Goal: Task Accomplishment & Management: Manage account settings

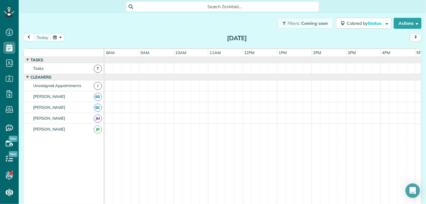
scroll to position [50, 0]
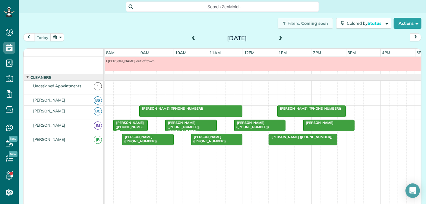
click at [280, 38] on span at bounding box center [280, 38] width 7 height 5
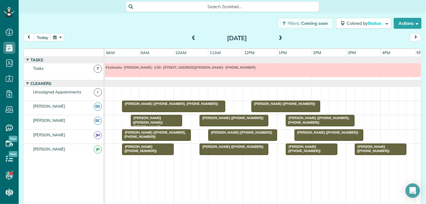
scroll to position [6, 0]
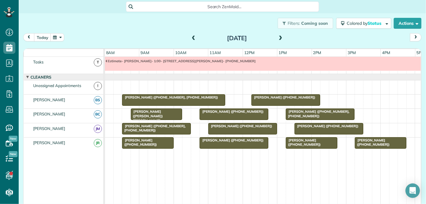
click at [279, 38] on span at bounding box center [280, 38] width 7 height 5
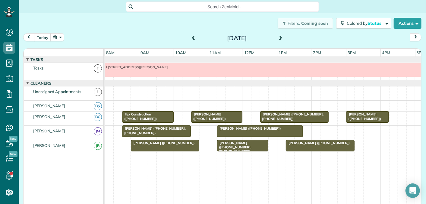
scroll to position [0, 0]
click at [255, 127] on span "Alyson Dixon (+16198207753)" at bounding box center [249, 128] width 65 height 4
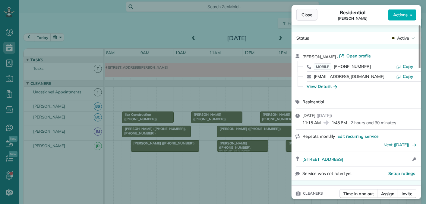
click at [308, 16] on span "Close" at bounding box center [307, 15] width 11 height 6
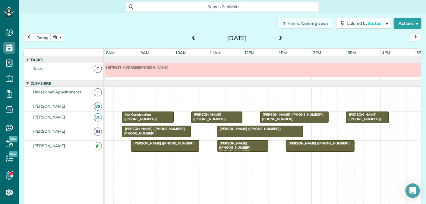
click at [282, 37] on span at bounding box center [280, 38] width 7 height 5
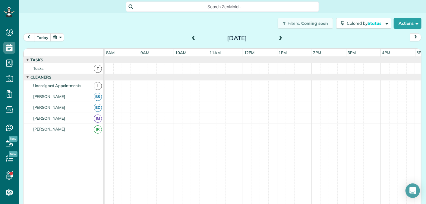
click at [282, 37] on span at bounding box center [280, 38] width 7 height 5
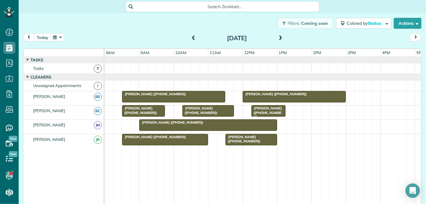
click at [248, 125] on div at bounding box center [208, 124] width 137 height 11
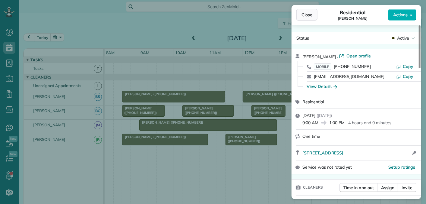
click at [311, 18] on button "Close" at bounding box center [306, 14] width 21 height 11
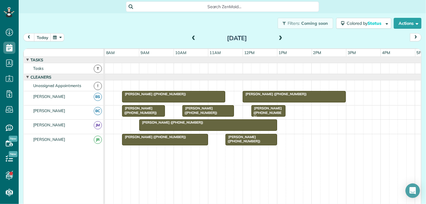
click at [282, 37] on span at bounding box center [280, 38] width 7 height 5
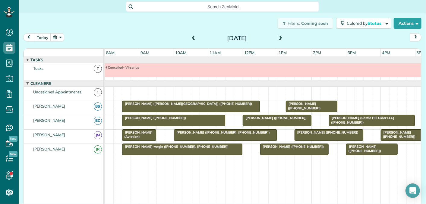
scroll to position [6, 0]
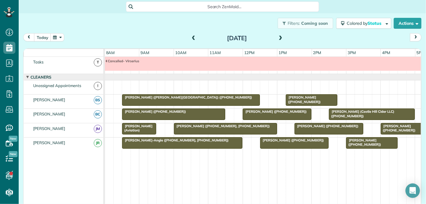
click at [282, 37] on span at bounding box center [280, 38] width 7 height 5
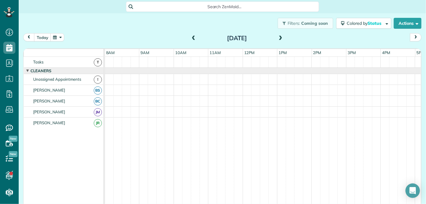
scroll to position [0, 0]
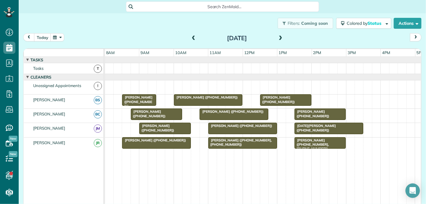
click at [282, 37] on span at bounding box center [280, 38] width 7 height 5
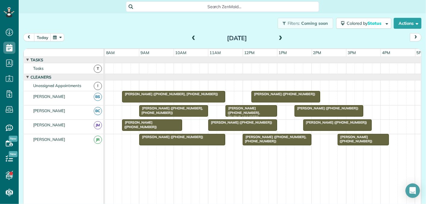
click at [194, 39] on span at bounding box center [193, 38] width 7 height 5
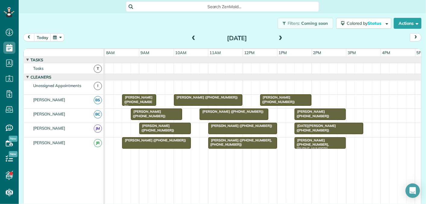
click at [307, 111] on span "Holly Shulman (+14349964141)" at bounding box center [311, 113] width 35 height 8
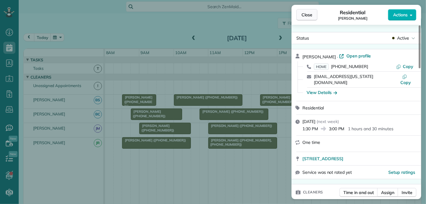
click at [310, 14] on span "Close" at bounding box center [307, 15] width 11 height 6
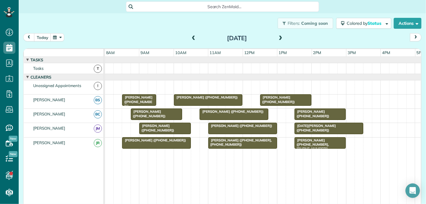
click at [193, 39] on span at bounding box center [193, 38] width 7 height 5
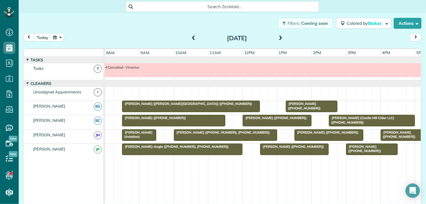
scroll to position [6, 0]
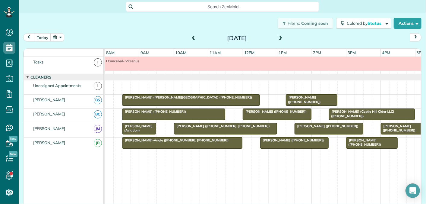
click at [193, 39] on span at bounding box center [193, 38] width 7 height 5
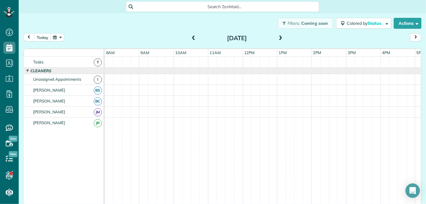
scroll to position [0, 0]
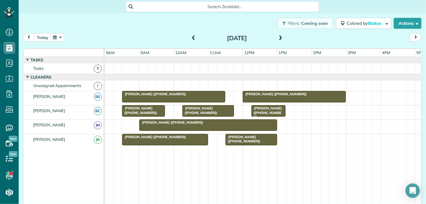
click at [280, 37] on span at bounding box center [280, 38] width 7 height 5
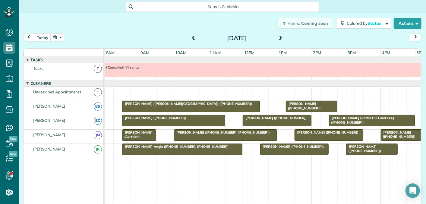
scroll to position [6, 0]
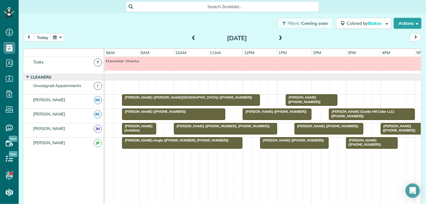
click at [280, 110] on span "Christina Parrott (+17032015697)" at bounding box center [274, 111] width 65 height 4
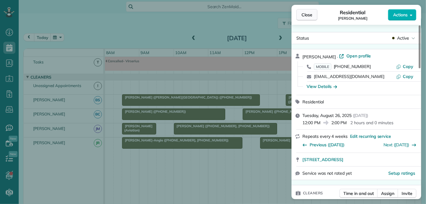
click at [311, 16] on span "Close" at bounding box center [307, 15] width 11 height 6
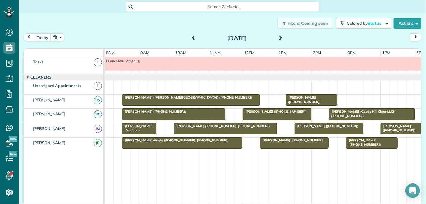
click at [193, 39] on span at bounding box center [193, 38] width 7 height 5
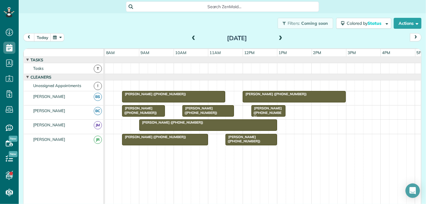
click at [263, 108] on span "Fred Schauer (+14344662664, +14349741666)" at bounding box center [267, 116] width 32 height 21
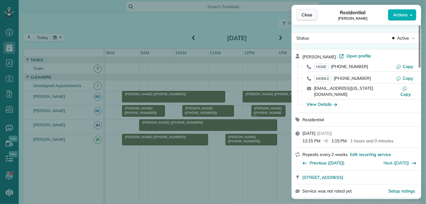
click at [300, 14] on button "Close" at bounding box center [306, 14] width 21 height 11
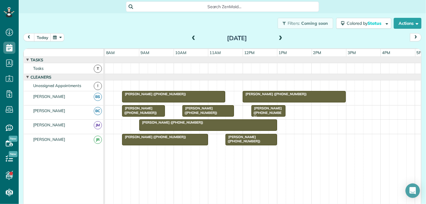
click at [194, 37] on span at bounding box center [193, 38] width 7 height 5
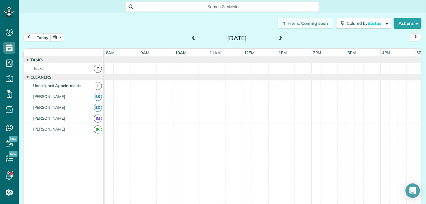
click at [194, 37] on span at bounding box center [193, 38] width 7 height 5
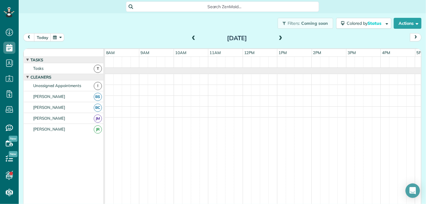
scroll to position [6, 0]
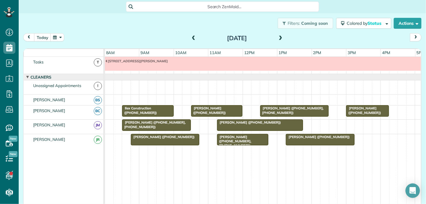
click at [208, 108] on span "Holly Shulman (+14349964141)" at bounding box center [208, 110] width 35 height 8
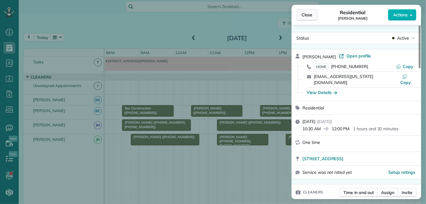
click at [307, 14] on span "Close" at bounding box center [307, 15] width 11 height 6
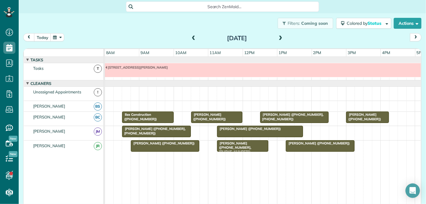
click at [216, 113] on span "Holly Shulman (+14349964141)" at bounding box center [208, 116] width 35 height 8
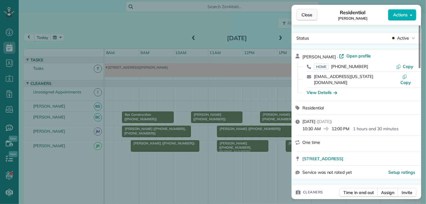
click at [305, 14] on span "Close" at bounding box center [307, 15] width 11 height 6
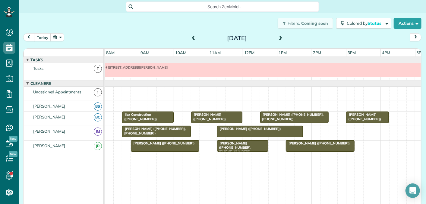
click at [283, 38] on span at bounding box center [280, 38] width 7 height 5
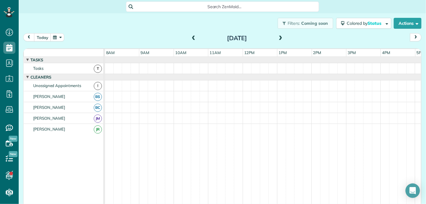
click at [280, 38] on span at bounding box center [280, 38] width 7 height 5
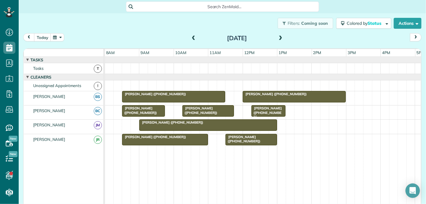
click at [280, 38] on span at bounding box center [280, 38] width 7 height 5
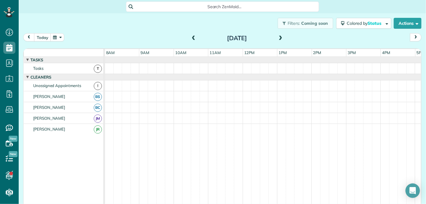
scroll to position [6, 0]
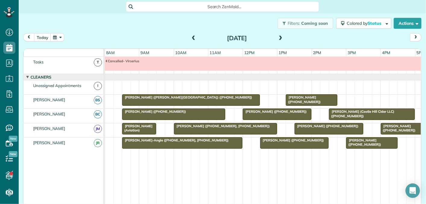
click at [191, 38] on span at bounding box center [193, 38] width 7 height 5
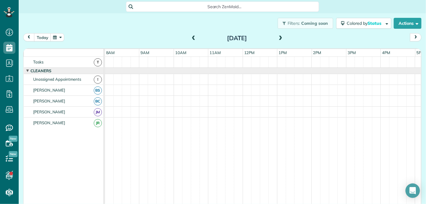
scroll to position [0, 0]
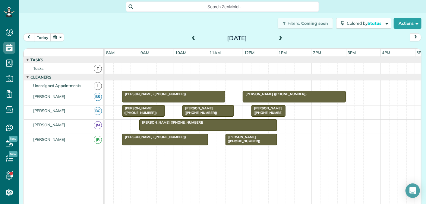
click at [193, 38] on span at bounding box center [193, 38] width 7 height 5
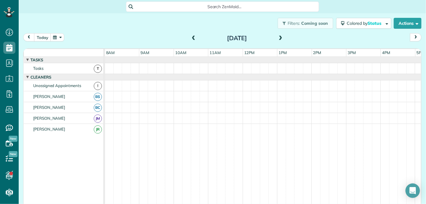
click at [279, 37] on span at bounding box center [280, 38] width 7 height 5
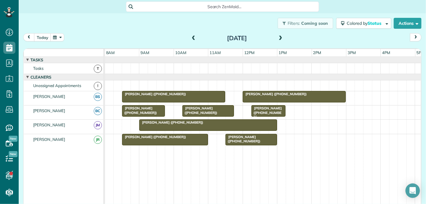
click at [281, 38] on span at bounding box center [280, 38] width 7 height 5
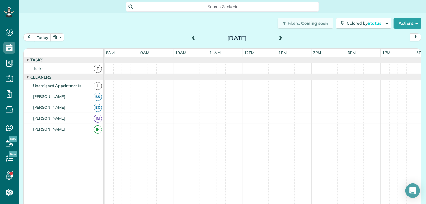
scroll to position [6, 0]
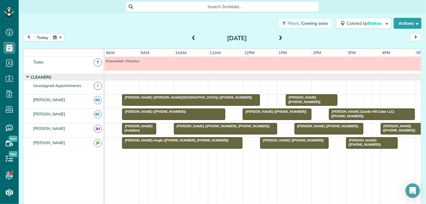
click at [283, 38] on span at bounding box center [280, 38] width 7 height 5
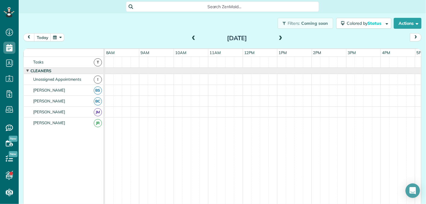
scroll to position [0, 0]
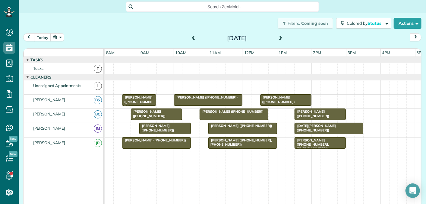
click at [283, 38] on span at bounding box center [280, 38] width 7 height 5
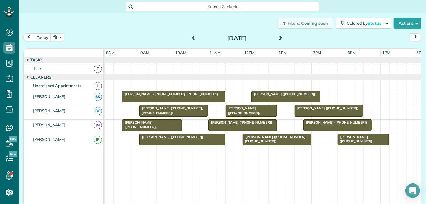
click at [195, 37] on span at bounding box center [193, 38] width 7 height 5
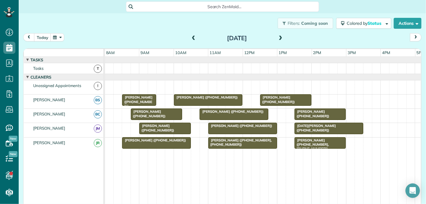
click at [195, 37] on span at bounding box center [193, 38] width 7 height 5
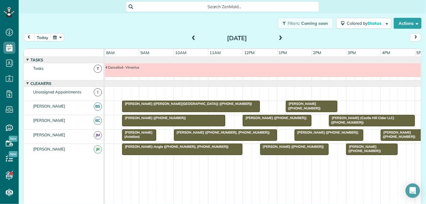
scroll to position [6, 0]
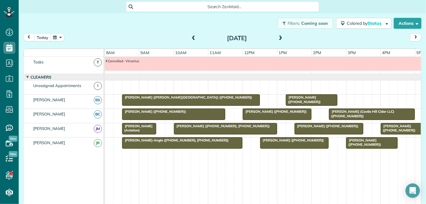
click at [193, 37] on span at bounding box center [193, 38] width 7 height 5
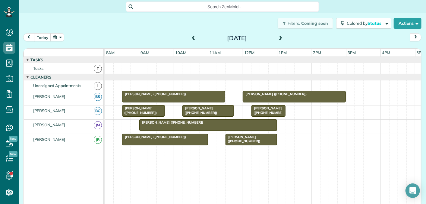
click at [280, 37] on span at bounding box center [280, 38] width 7 height 5
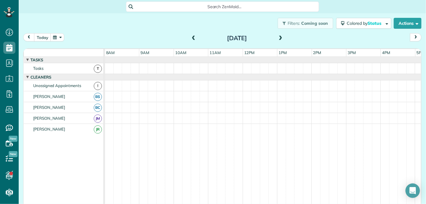
scroll to position [6, 0]
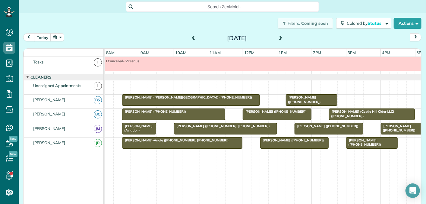
click at [280, 37] on span at bounding box center [280, 38] width 7 height 5
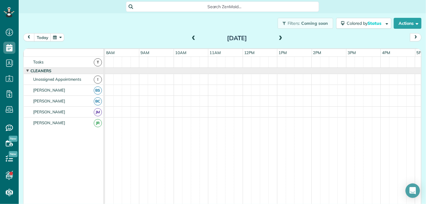
scroll to position [0, 0]
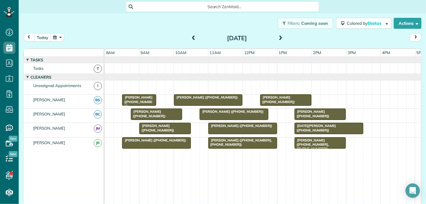
click at [280, 37] on span at bounding box center [280, 38] width 7 height 5
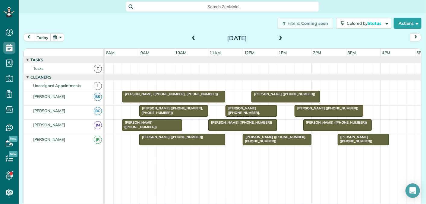
click at [280, 37] on span at bounding box center [280, 38] width 7 height 5
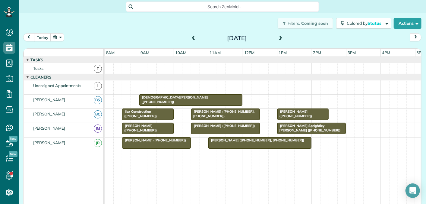
click at [193, 37] on span at bounding box center [193, 38] width 7 height 5
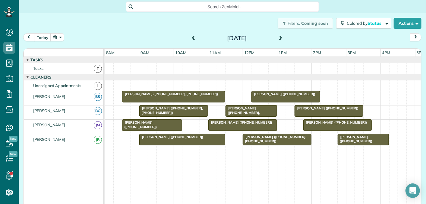
click at [193, 37] on span at bounding box center [193, 38] width 7 height 5
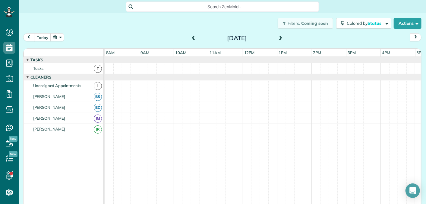
click at [193, 37] on span at bounding box center [193, 38] width 7 height 5
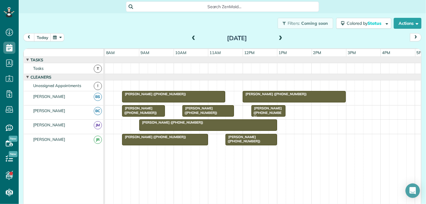
click at [193, 37] on span at bounding box center [193, 38] width 7 height 5
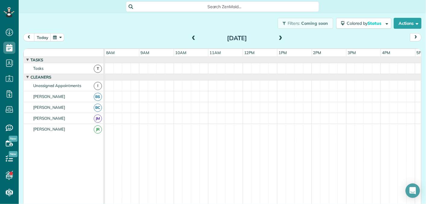
click at [193, 37] on span at bounding box center [193, 38] width 7 height 5
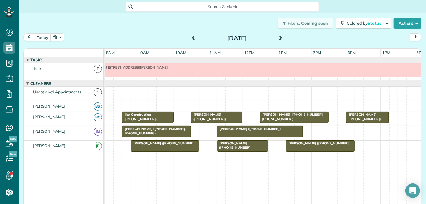
scroll to position [6, 0]
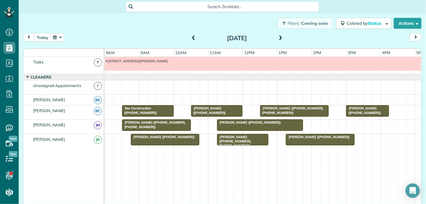
click at [242, 123] on div at bounding box center [259, 124] width 85 height 11
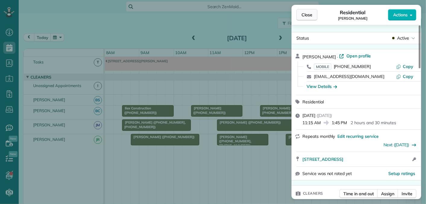
click at [307, 16] on span "Close" at bounding box center [307, 15] width 11 height 6
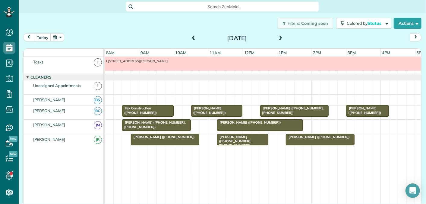
click at [233, 121] on span "Alyson Dixon (+16198207753)" at bounding box center [249, 122] width 65 height 4
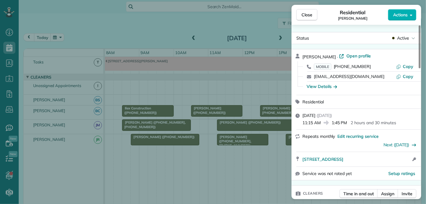
click at [269, 19] on div "Close Residential Alyson Dixon Actions Status Active Alyson Dixon · Open profil…" at bounding box center [213, 102] width 426 height 204
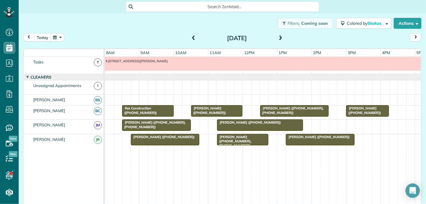
click at [283, 38] on span at bounding box center [280, 38] width 7 height 5
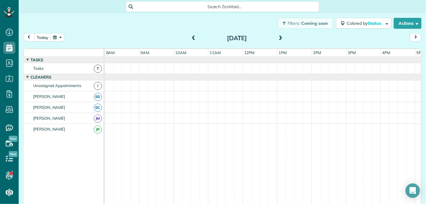
click at [283, 38] on span at bounding box center [280, 38] width 7 height 5
click at [281, 38] on span at bounding box center [280, 38] width 7 height 5
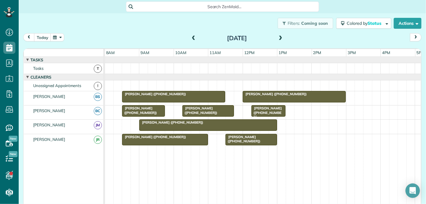
click at [193, 39] on span at bounding box center [193, 38] width 7 height 5
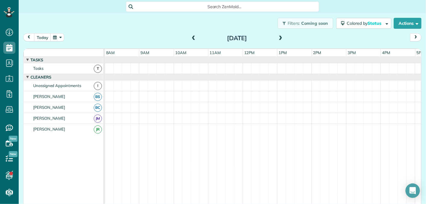
click at [193, 39] on span at bounding box center [193, 38] width 7 height 5
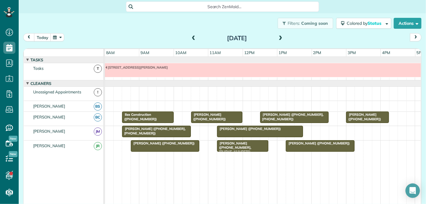
click at [240, 129] on div "Alyson Dixon (+16198207753)" at bounding box center [260, 128] width 82 height 4
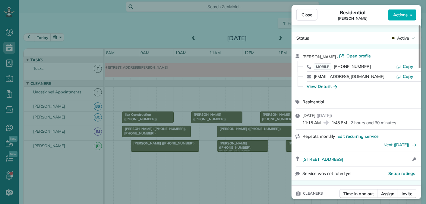
click at [265, 25] on div "Close Residential Alyson Dixon Actions Status Active Alyson Dixon · Open profil…" at bounding box center [213, 102] width 426 height 204
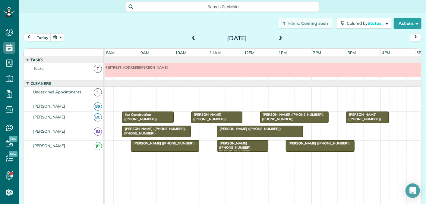
click at [239, 130] on div at bounding box center [259, 131] width 85 height 11
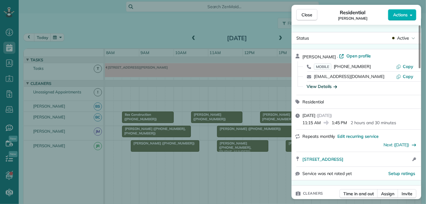
click at [323, 87] on div "View Details" at bounding box center [322, 86] width 30 height 6
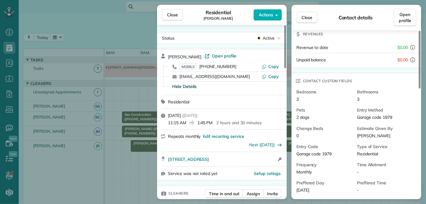
scroll to position [90, 0]
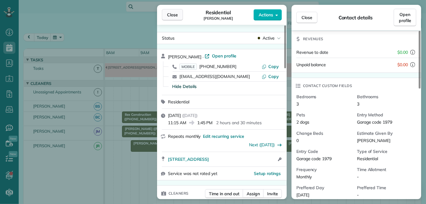
click at [172, 17] on span "Close" at bounding box center [172, 15] width 11 height 6
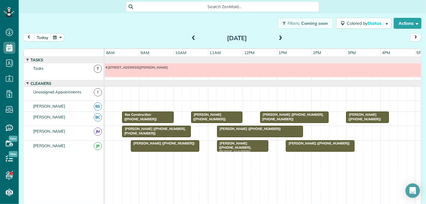
scroll to position [0, 0]
click at [249, 129] on div at bounding box center [259, 130] width 85 height 11
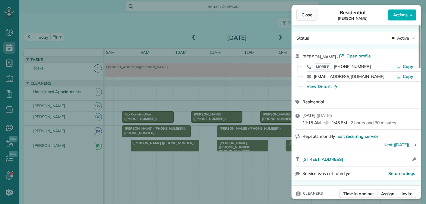
click at [315, 13] on button "Close" at bounding box center [306, 14] width 21 height 11
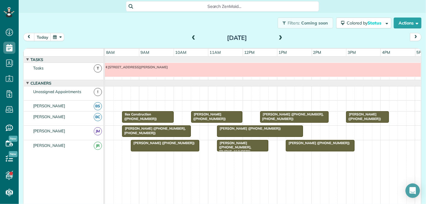
click at [233, 126] on span "Alyson Dixon (+16198207753)" at bounding box center [249, 128] width 65 height 4
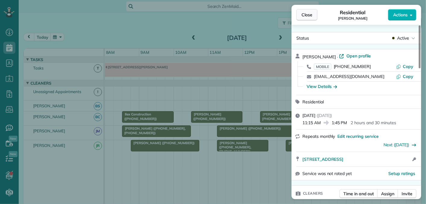
click at [315, 14] on button "Close" at bounding box center [306, 14] width 21 height 11
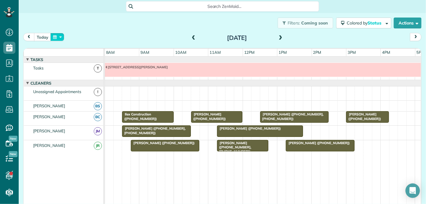
click at [53, 37] on button "button" at bounding box center [57, 37] width 14 height 8
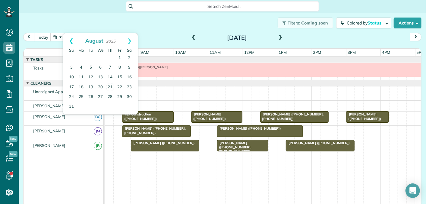
click at [74, 40] on link "Prev" at bounding box center [71, 40] width 17 height 15
click at [120, 75] on link "18" at bounding box center [120, 77] width 10 height 10
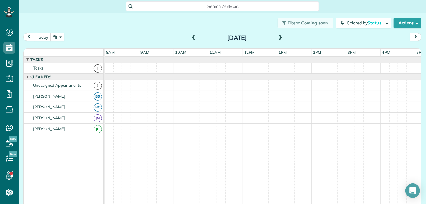
scroll to position [6, 0]
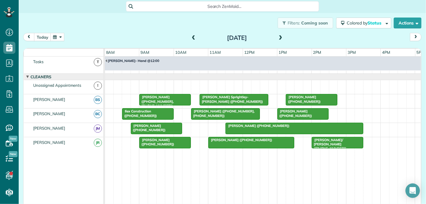
click at [244, 125] on span "Alyson Dixon (+16198207753)" at bounding box center [257, 125] width 65 height 4
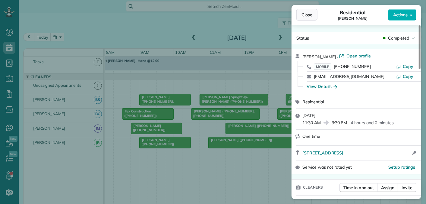
click at [307, 16] on span "Close" at bounding box center [307, 15] width 11 height 6
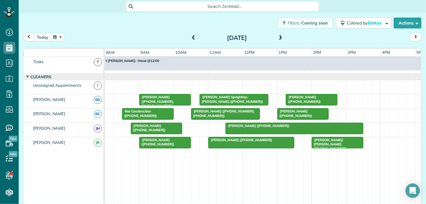
click at [42, 36] on button "today" at bounding box center [42, 37] width 17 height 8
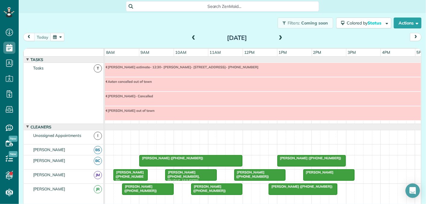
scroll to position [50, 0]
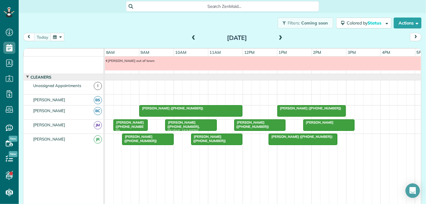
click at [281, 36] on span at bounding box center [280, 37] width 7 height 5
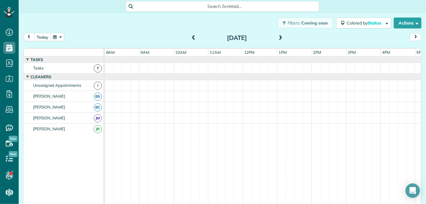
scroll to position [6, 0]
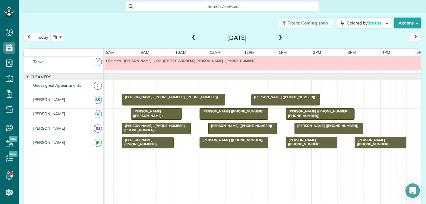
click at [281, 36] on span at bounding box center [280, 37] width 7 height 5
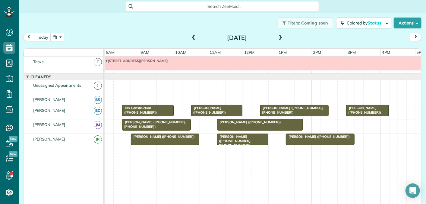
click at [248, 120] on span "Alyson Dixon (+16198207753)" at bounding box center [249, 122] width 65 height 4
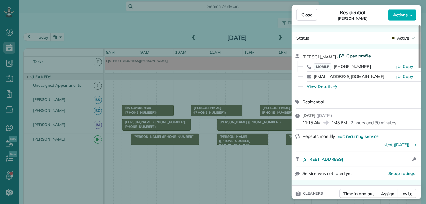
click at [358, 55] on span "Open profile" at bounding box center [359, 56] width 24 height 6
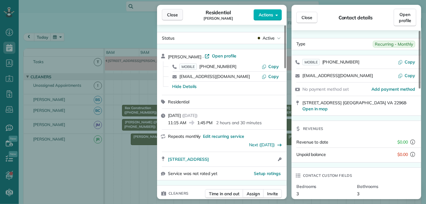
click at [175, 14] on span "Close" at bounding box center [172, 15] width 11 height 6
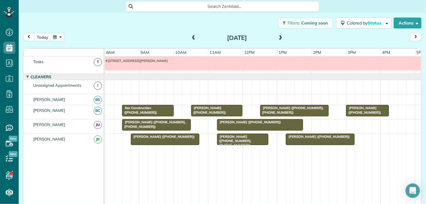
click at [280, 36] on span at bounding box center [280, 37] width 7 height 5
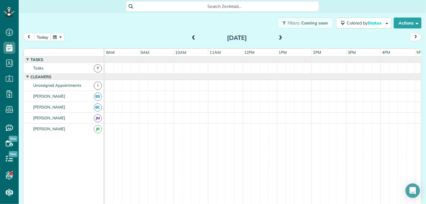
click at [280, 36] on span at bounding box center [280, 37] width 7 height 5
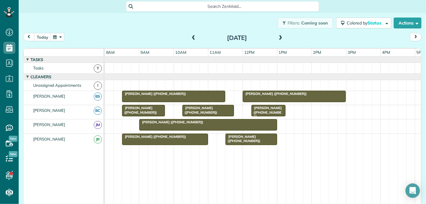
click at [192, 37] on span at bounding box center [193, 37] width 7 height 5
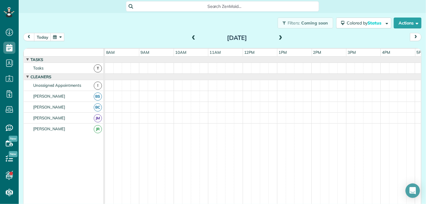
click at [192, 37] on span at bounding box center [193, 37] width 7 height 5
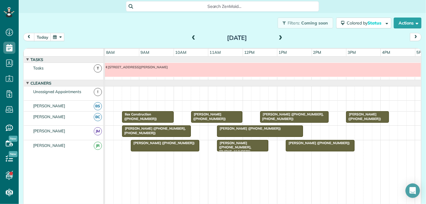
scroll to position [6, 0]
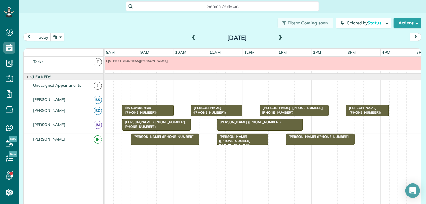
click at [281, 37] on span at bounding box center [280, 37] width 7 height 5
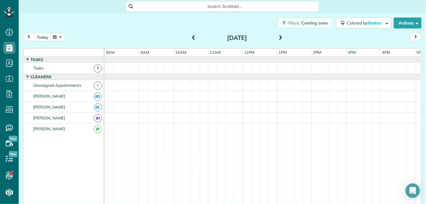
click at [281, 37] on span at bounding box center [280, 37] width 7 height 5
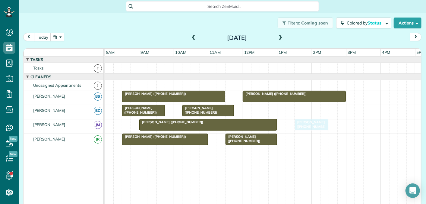
drag, startPoint x: 264, startPoint y: 109, endPoint x: 312, endPoint y: 127, distance: 50.6
click at [195, 36] on span at bounding box center [193, 37] width 7 height 5
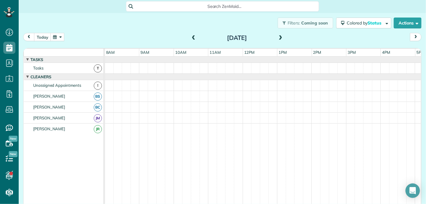
click at [195, 36] on span at bounding box center [193, 37] width 7 height 5
click at [280, 38] on span at bounding box center [280, 37] width 7 height 5
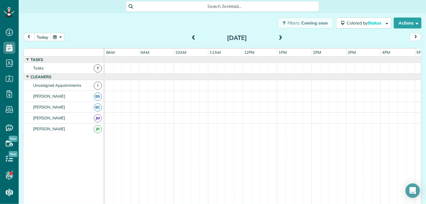
click at [280, 38] on span at bounding box center [280, 37] width 7 height 5
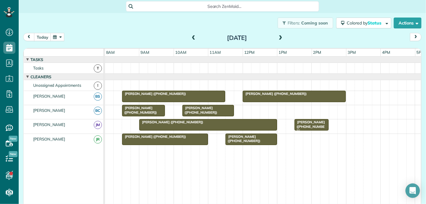
click at [281, 35] on span at bounding box center [280, 37] width 7 height 9
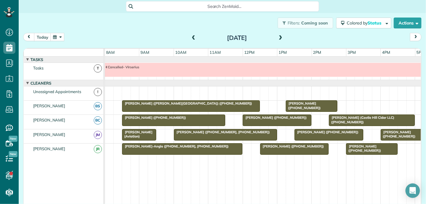
scroll to position [6, 0]
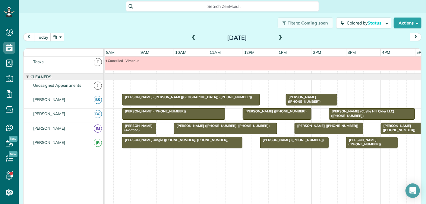
click at [281, 35] on span at bounding box center [280, 37] width 7 height 9
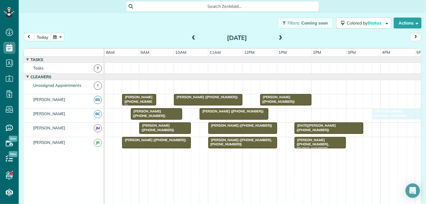
drag, startPoint x: 315, startPoint y: 111, endPoint x: 393, endPoint y: 110, distance: 78.4
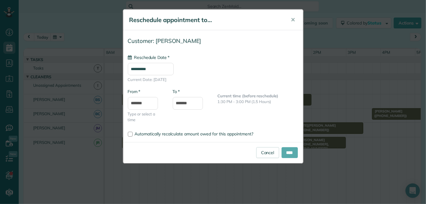
type input "**********"
click at [290, 151] on input "****" at bounding box center [290, 152] width 16 height 11
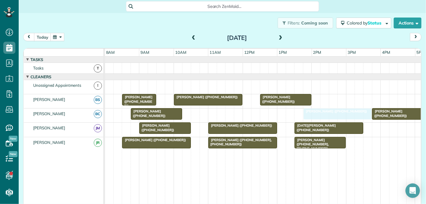
drag, startPoint x: 230, startPoint y: 110, endPoint x: 329, endPoint y: 114, distance: 99.6
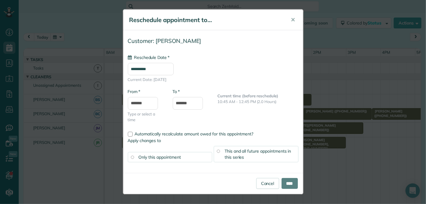
type input "**********"
click at [291, 181] on input "****" at bounding box center [290, 183] width 16 height 11
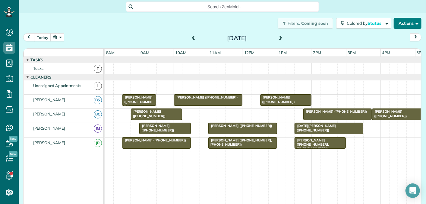
click at [401, 25] on button "Actions" at bounding box center [408, 23] width 28 height 11
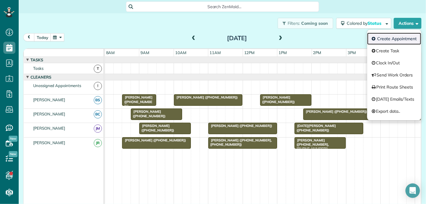
click at [388, 39] on link "Create Appointment" at bounding box center [394, 39] width 54 height 12
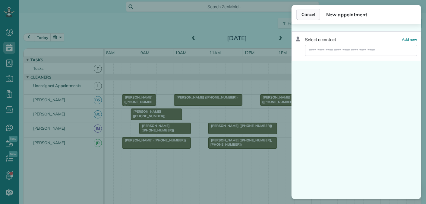
click at [309, 17] on span "Cancel" at bounding box center [309, 14] width 14 height 6
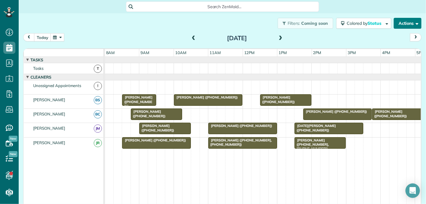
click at [401, 21] on button "Actions" at bounding box center [408, 23] width 28 height 11
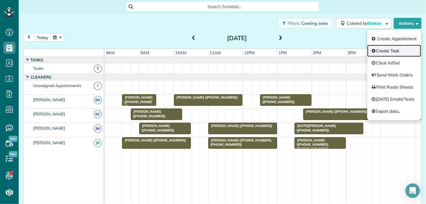
click at [389, 49] on link "Create Task" at bounding box center [394, 51] width 54 height 12
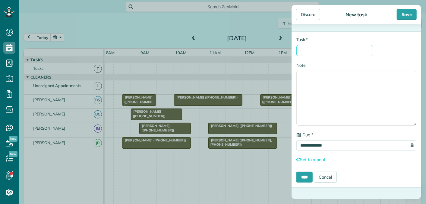
click at [325, 49] on input "* Task" at bounding box center [334, 50] width 77 height 11
type input "**********"
click at [338, 144] on input "**********" at bounding box center [356, 145] width 120 height 10
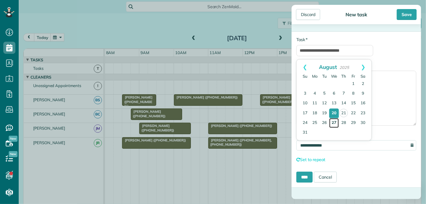
click at [334, 122] on link "27" at bounding box center [334, 123] width 10 height 10
type input "**********"
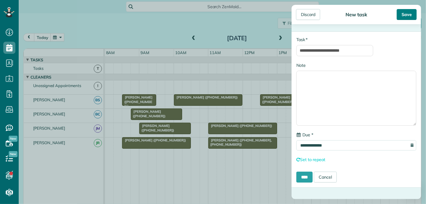
click at [409, 12] on div "Save" at bounding box center [407, 14] width 20 height 11
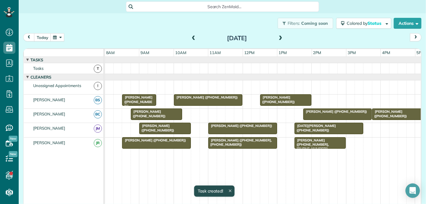
scroll to position [6, 0]
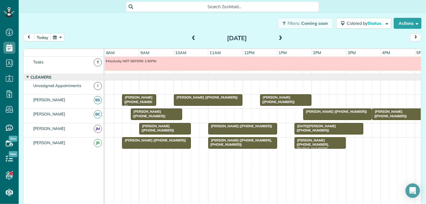
click at [194, 38] on span at bounding box center [193, 38] width 7 height 5
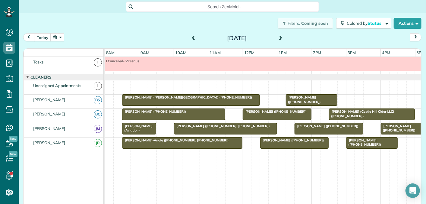
scroll to position [0, 0]
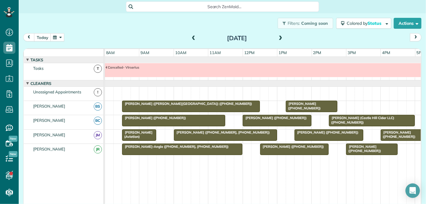
click at [195, 39] on span at bounding box center [193, 38] width 7 height 5
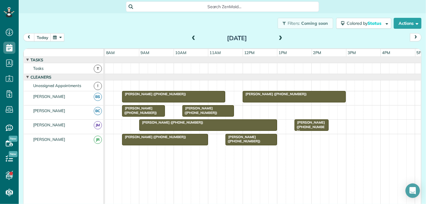
click at [194, 38] on span at bounding box center [193, 38] width 7 height 5
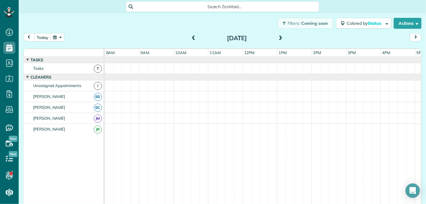
click at [193, 38] on span at bounding box center [193, 38] width 7 height 5
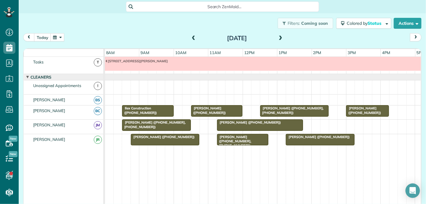
click at [193, 38] on span at bounding box center [193, 38] width 7 height 5
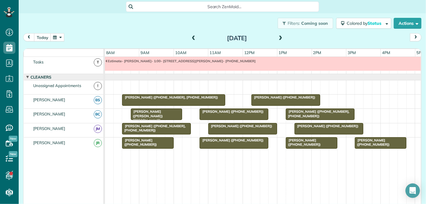
scroll to position [0, 0]
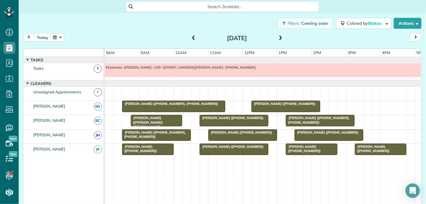
click at [194, 37] on span at bounding box center [193, 38] width 7 height 5
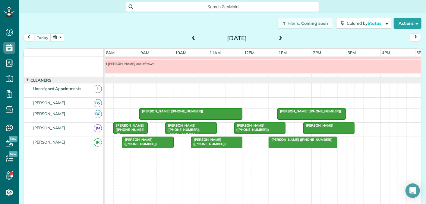
scroll to position [46, 0]
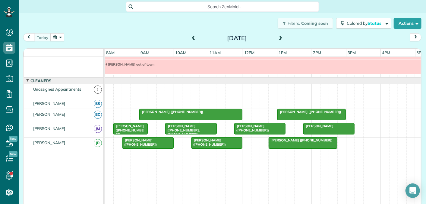
click at [280, 39] on span at bounding box center [280, 38] width 7 height 5
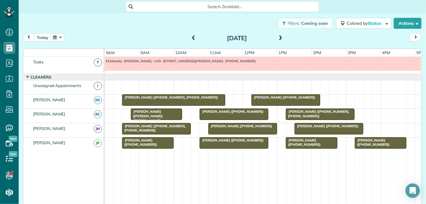
click at [280, 39] on span at bounding box center [280, 38] width 7 height 5
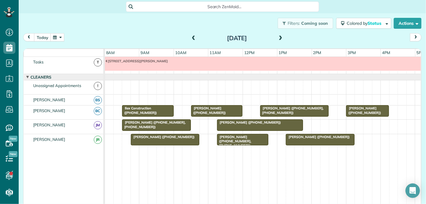
click at [280, 39] on span at bounding box center [280, 38] width 7 height 5
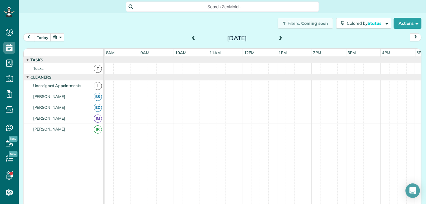
click at [280, 39] on span at bounding box center [280, 38] width 7 height 5
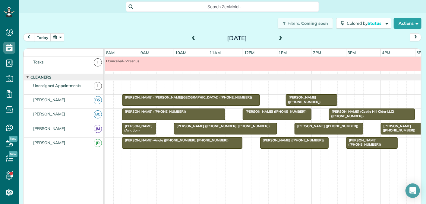
click at [193, 40] on span at bounding box center [193, 38] width 7 height 5
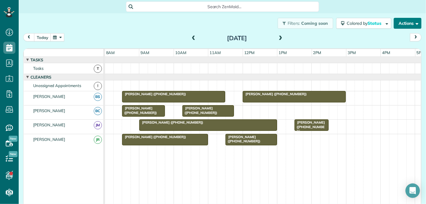
click at [405, 22] on button "Actions" at bounding box center [408, 23] width 28 height 11
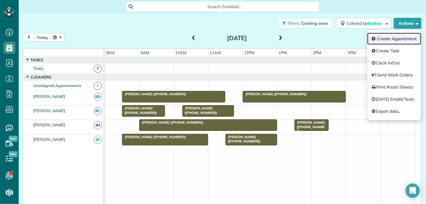
click at [397, 40] on link "Create Appointment" at bounding box center [394, 39] width 54 height 12
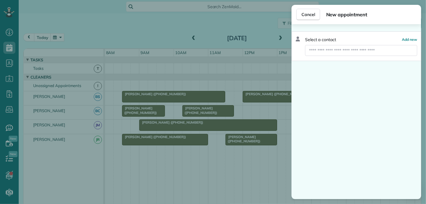
click at [410, 35] on div "Select a contact Add new" at bounding box center [357, 46] width 130 height 30
click at [410, 42] on div "Select a contact Add new" at bounding box center [357, 46] width 130 height 30
click at [410, 40] on span "Add new" at bounding box center [409, 39] width 15 height 5
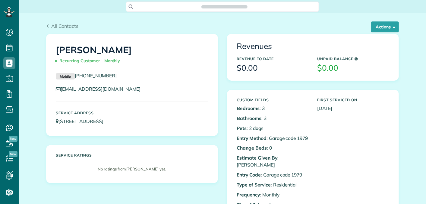
scroll to position [2, 2]
click at [384, 26] on button "Actions" at bounding box center [385, 26] width 28 height 11
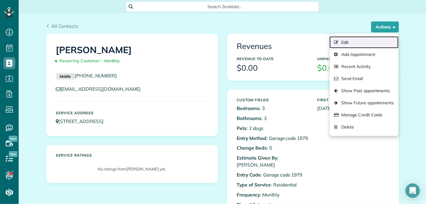
click at [356, 40] on link "Edit" at bounding box center [364, 42] width 69 height 12
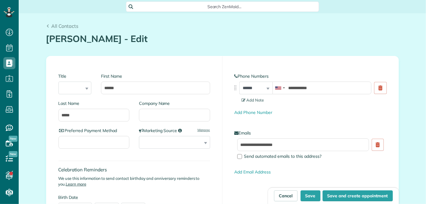
scroll to position [2, 2]
type input "**********"
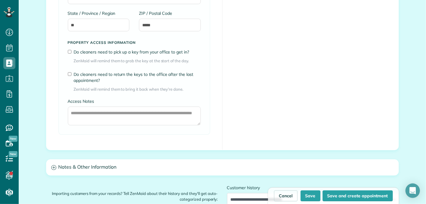
scroll to position [435, 0]
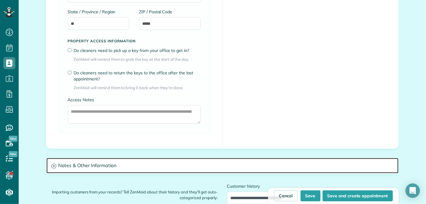
click at [117, 163] on h3 "Notes & Other Information" at bounding box center [222, 165] width 352 height 15
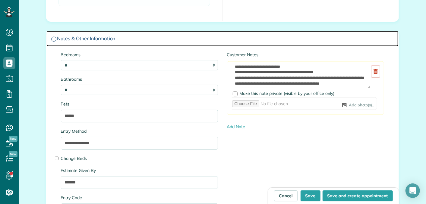
scroll to position [0, 0]
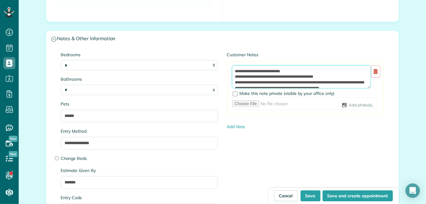
click at [238, 65] on textarea "**********" at bounding box center [301, 76] width 139 height 23
click at [239, 67] on textarea "**********" at bounding box center [301, 76] width 139 height 23
paste textarea "**********"
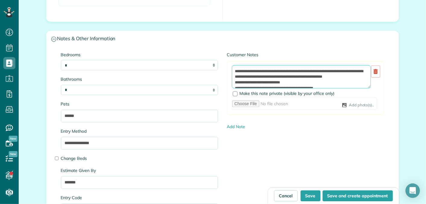
drag, startPoint x: 316, startPoint y: 75, endPoint x: 356, endPoint y: 78, distance: 40.2
click at [356, 78] on textarea "**********" at bounding box center [301, 76] width 139 height 23
click at [235, 68] on textarea "**********" at bounding box center [301, 76] width 139 height 23
click at [244, 65] on textarea "**********" at bounding box center [301, 76] width 139 height 23
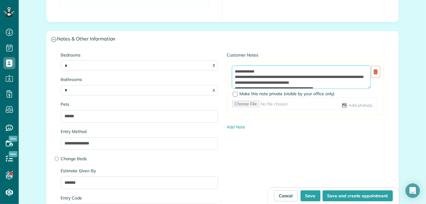
type textarea "**********"
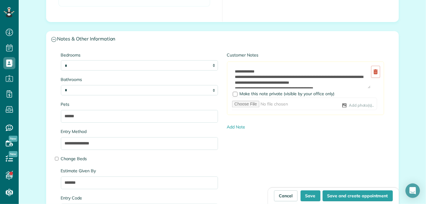
click at [258, 110] on div "Add photo(s).." at bounding box center [306, 105] width 148 height 16
click at [313, 197] on button "Save" at bounding box center [311, 195] width 20 height 11
type input "**********"
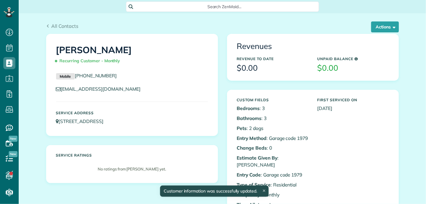
scroll to position [2, 2]
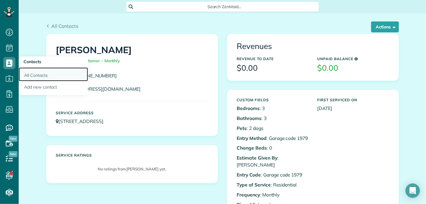
click at [39, 73] on link "All Contacts" at bounding box center [53, 74] width 69 height 14
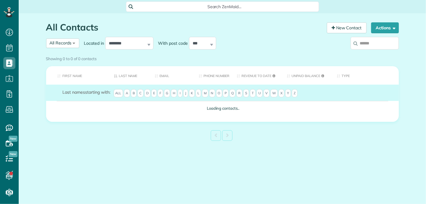
scroll to position [2, 2]
click at [365, 46] on input "search" at bounding box center [375, 43] width 48 height 13
type input "****"
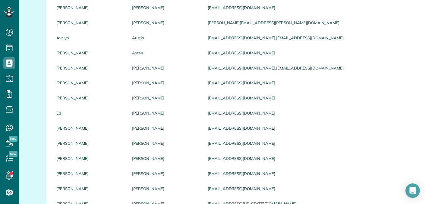
scroll to position [0, 0]
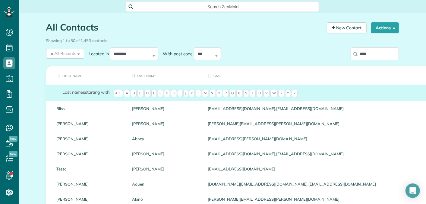
click at [142, 76] on th "Last Name" at bounding box center [166, 75] width 76 height 18
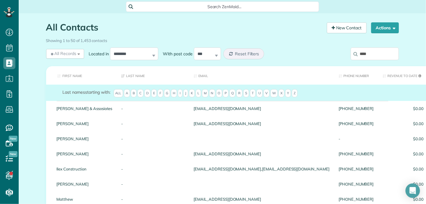
click at [375, 59] on input "****" at bounding box center [375, 53] width 48 height 13
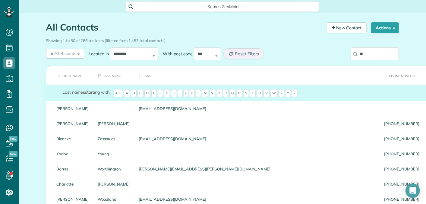
type input "*"
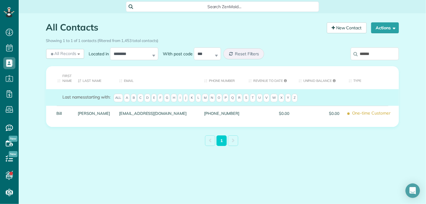
type input "******"
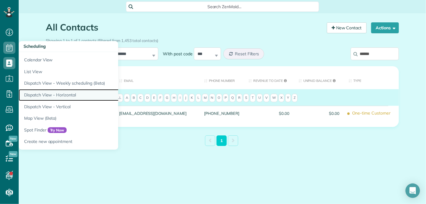
click at [62, 96] on link "Dispatch View - Horizontal" at bounding box center [94, 95] width 151 height 12
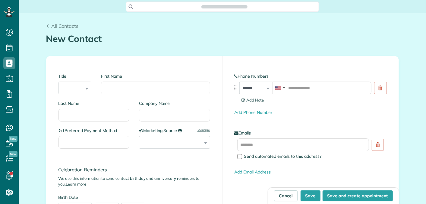
scroll to position [2, 2]
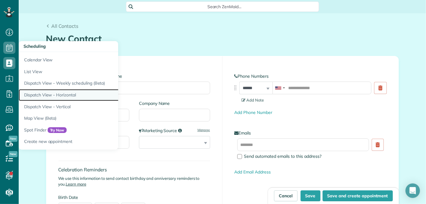
click at [46, 93] on link "Dispatch View - Horizontal" at bounding box center [94, 95] width 151 height 12
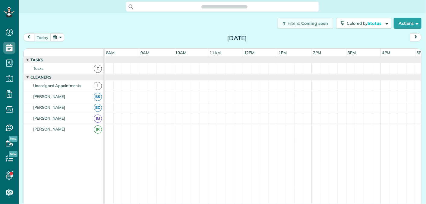
scroll to position [2, 2]
click at [53, 35] on button "button" at bounding box center [57, 37] width 14 height 8
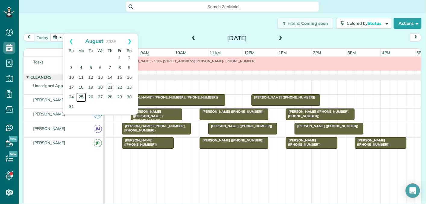
click at [80, 96] on link "25" at bounding box center [81, 97] width 10 height 10
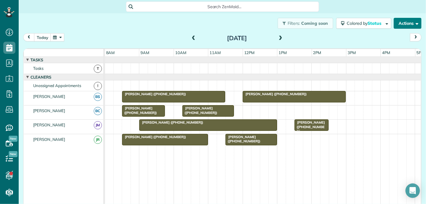
click at [404, 24] on button "Actions" at bounding box center [408, 23] width 28 height 11
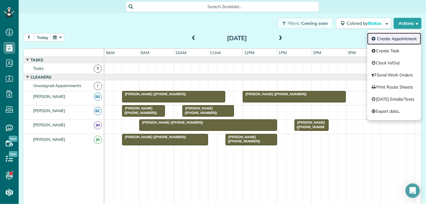
click at [398, 36] on link "Create Appointment" at bounding box center [394, 39] width 54 height 12
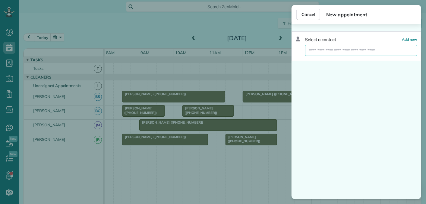
click at [343, 50] on input "text" at bounding box center [361, 50] width 112 height 11
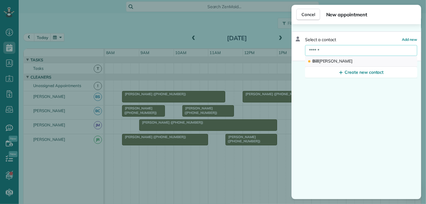
type input "******"
click at [348, 60] on button "Bill Reeves" at bounding box center [361, 61] width 112 height 11
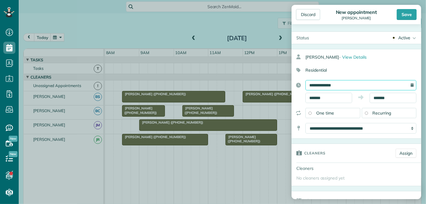
click at [356, 86] on input "**********" at bounding box center [361, 85] width 111 height 10
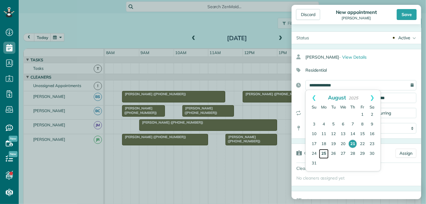
click at [324, 153] on link "25" at bounding box center [324, 154] width 10 height 10
type input "**********"
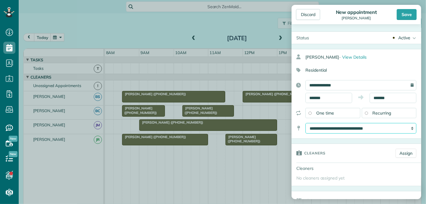
click at [398, 127] on select "**********" at bounding box center [361, 128] width 111 height 11
select select "*"
click at [306, 123] on select "**********" at bounding box center [361, 128] width 111 height 11
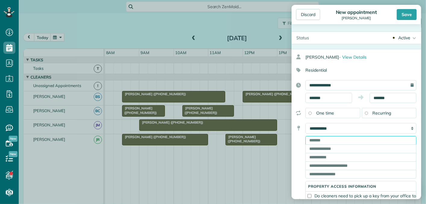
click at [352, 141] on input "text" at bounding box center [361, 140] width 111 height 8
paste input "**********"
type input "**********"
type input "******"
type input "**"
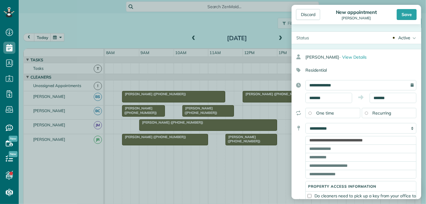
type input "*****"
click at [380, 111] on span "Recurring" at bounding box center [382, 112] width 19 height 5
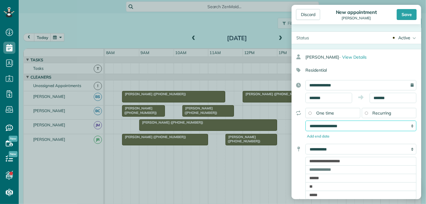
click at [356, 126] on select "**********" at bounding box center [361, 125] width 111 height 11
click at [306, 120] on select "**********" at bounding box center [361, 125] width 111 height 11
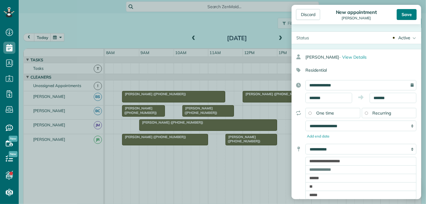
click at [406, 17] on div "Save" at bounding box center [407, 14] width 20 height 11
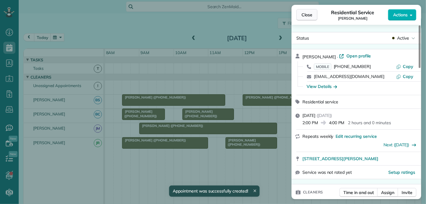
click at [309, 13] on span "Close" at bounding box center [307, 15] width 11 height 6
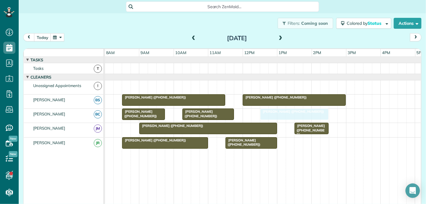
drag, startPoint x: 334, startPoint y: 85, endPoint x: 284, endPoint y: 118, distance: 60.2
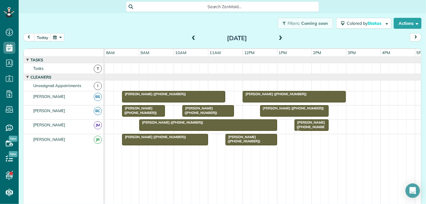
click at [194, 36] on span at bounding box center [193, 38] width 7 height 5
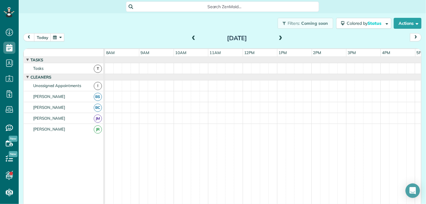
click at [194, 36] on span at bounding box center [193, 38] width 7 height 5
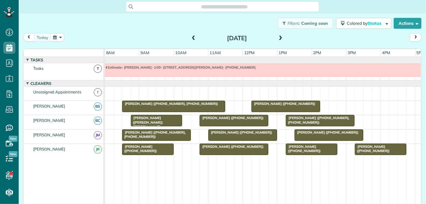
scroll to position [6, 0]
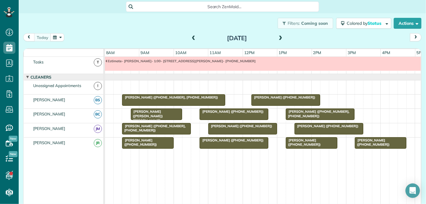
click at [154, 64] on div at bounding box center [312, 64] width 414 height 14
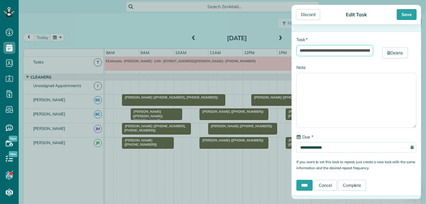
click at [343, 50] on input "**********" at bounding box center [334, 50] width 77 height 11
drag, startPoint x: 309, startPoint y: 51, endPoint x: 346, endPoint y: 51, distance: 36.8
click at [346, 51] on input "**********" at bounding box center [334, 50] width 77 height 11
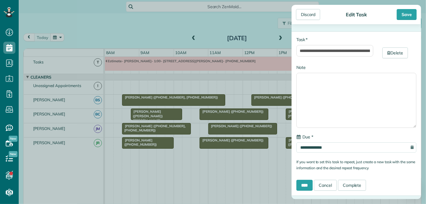
click at [341, 67] on div "Note" at bounding box center [356, 95] width 120 height 63
